Goal: Task Accomplishment & Management: Manage account settings

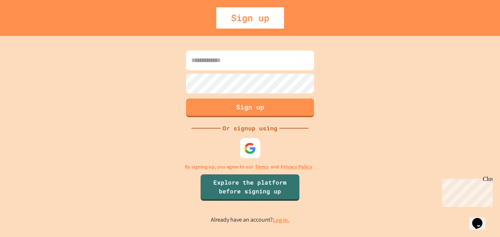
click at [251, 154] on img at bounding box center [250, 148] width 12 height 12
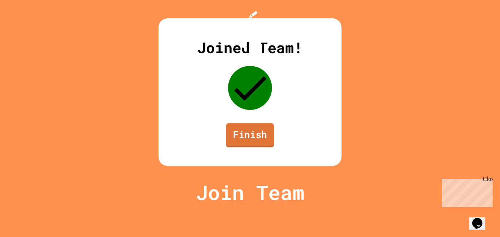
click at [255, 147] on link "Finish" at bounding box center [250, 135] width 48 height 24
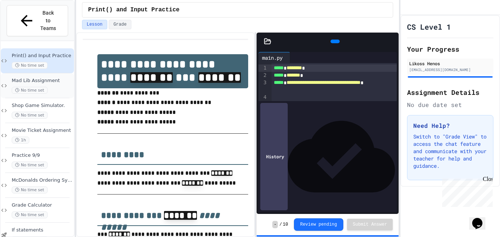
click at [54, 78] on span "Mad Lib Assignment" at bounding box center [42, 81] width 61 height 6
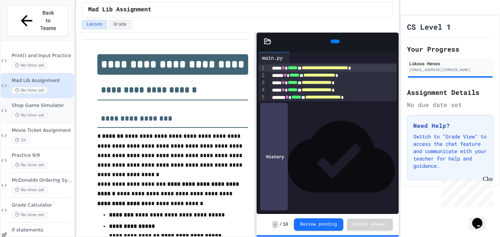
click at [57, 112] on div "No time set" at bounding box center [42, 115] width 61 height 7
